Goal: Transaction & Acquisition: Purchase product/service

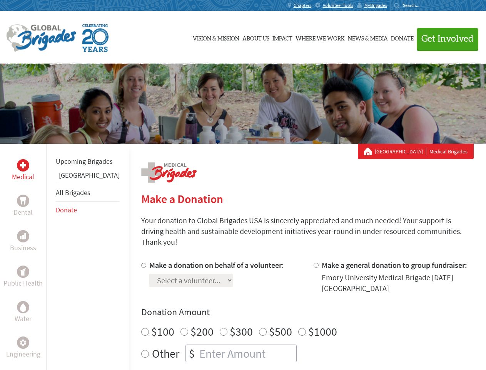
click at [425, 5] on div "Search for:" at bounding box center [409, 5] width 31 height 6
click at [444, 39] on span "Get Involved" at bounding box center [448, 38] width 52 height 9
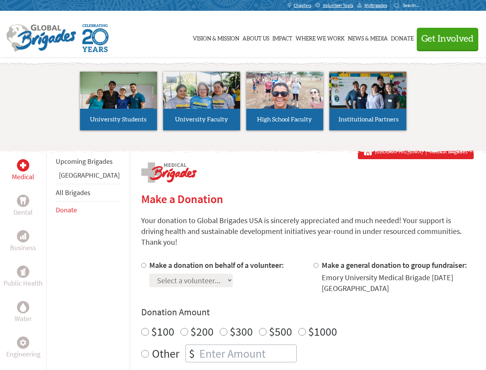
click at [243, 104] on li "High School Faculty" at bounding box center [284, 100] width 83 height 71
click at [51, 256] on div "Upcoming Brigades Belize All Brigades Donate" at bounding box center [87, 329] width 83 height 370
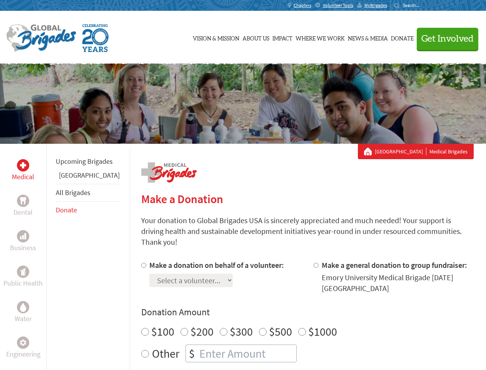
click at [308, 324] on label "$1000" at bounding box center [322, 331] width 29 height 15
click at [298, 328] on input "$1000" at bounding box center [302, 332] width 8 height 8
radio input "true"
click at [141, 263] on input "Make a donation on behalf of a volunteer:" at bounding box center [143, 265] width 5 height 5
radio input "true"
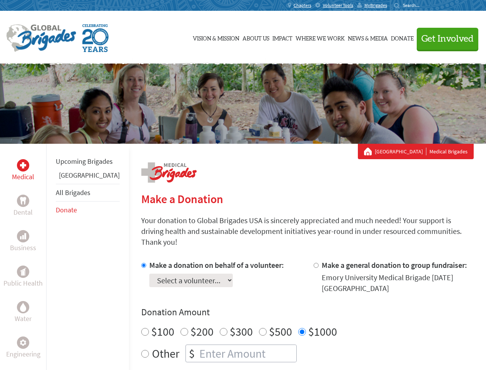
click at [314, 263] on input "Make a general donation to group fundraiser:" at bounding box center [316, 265] width 5 height 5
radio input "true"
